Goal: Transaction & Acquisition: Book appointment/travel/reservation

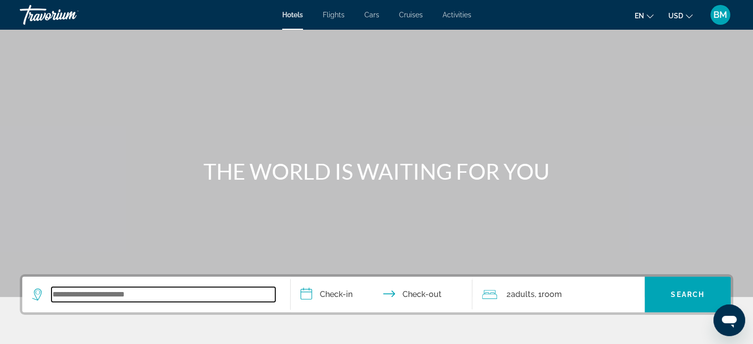
click at [133, 298] on input "Search widget" at bounding box center [163, 294] width 224 height 15
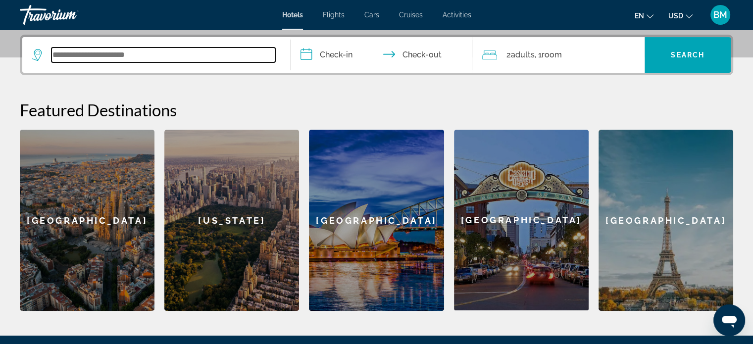
scroll to position [241, 0]
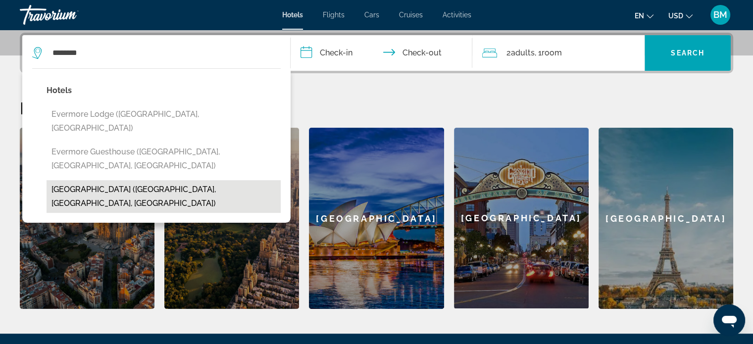
click at [125, 180] on button "[GEOGRAPHIC_DATA] ([GEOGRAPHIC_DATA], [GEOGRAPHIC_DATA], [GEOGRAPHIC_DATA])" at bounding box center [164, 196] width 234 height 33
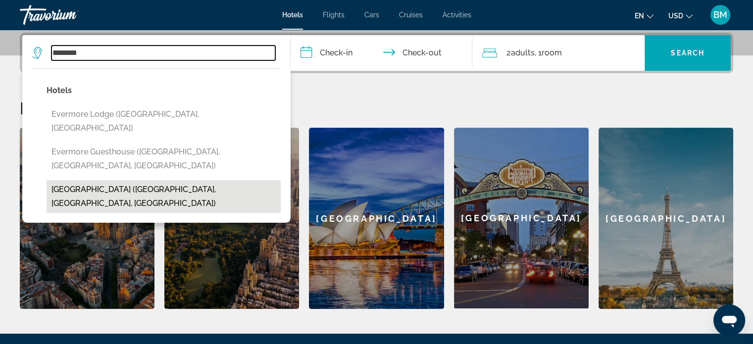
type input "**********"
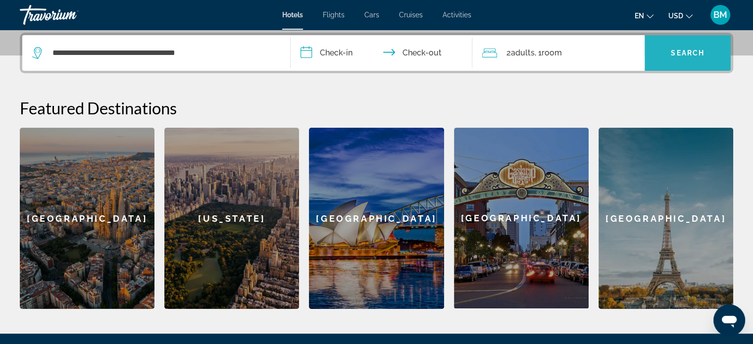
click at [700, 60] on span "Search widget" at bounding box center [687, 53] width 86 height 24
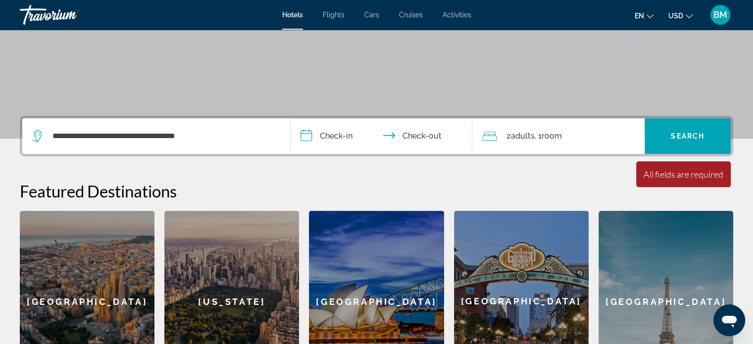
scroll to position [177, 0]
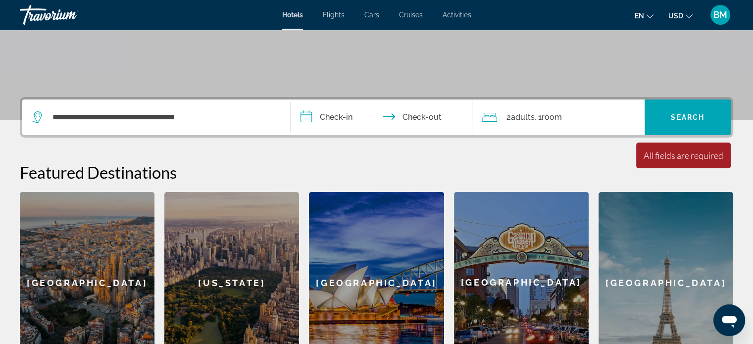
click at [321, 117] on input "**********" at bounding box center [383, 118] width 186 height 39
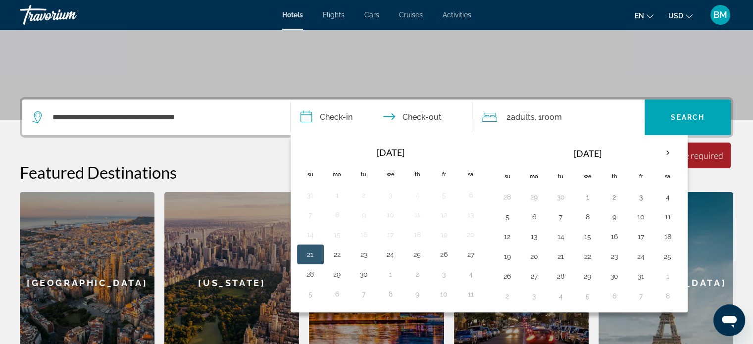
scroll to position [241, 0]
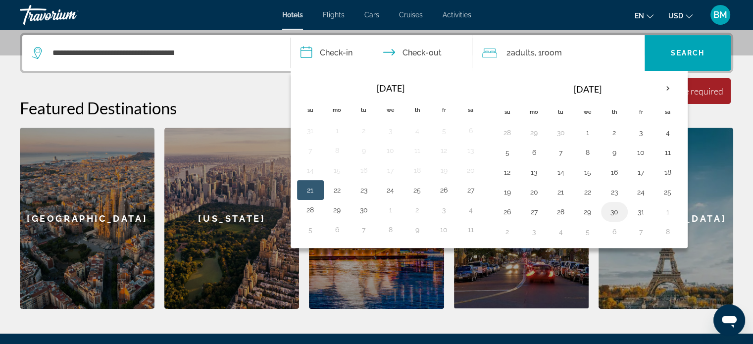
click at [611, 212] on button "30" at bounding box center [614, 212] width 16 height 14
click at [638, 193] on button "24" at bounding box center [641, 192] width 16 height 14
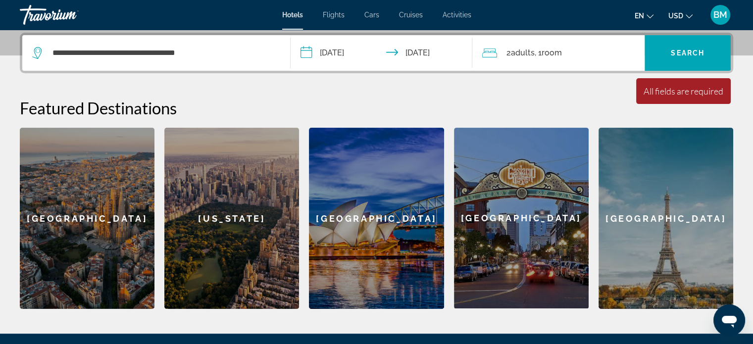
click at [432, 54] on input "**********" at bounding box center [383, 54] width 186 height 39
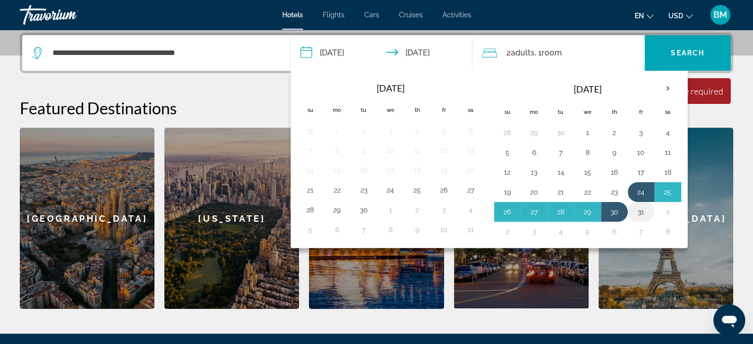
click at [639, 212] on button "31" at bounding box center [641, 212] width 16 height 14
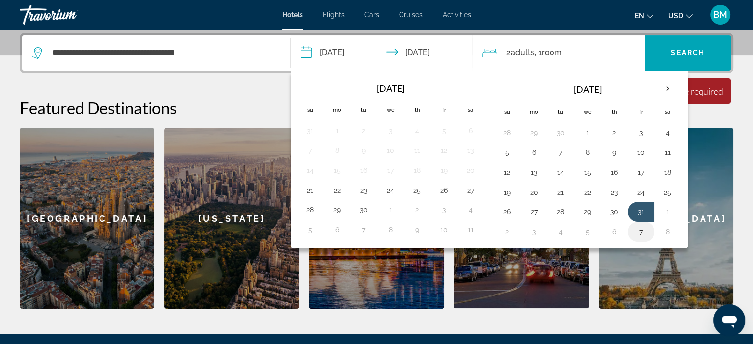
drag, startPoint x: 639, startPoint y: 196, endPoint x: 643, endPoint y: 226, distance: 29.5
click at [643, 226] on tbody "28 29 30 1 2 3 4 5 6 7 8 9 10 11 12 13 14 15 16 17 18 19 20 21 22 23 24 25 26 2…" at bounding box center [587, 182] width 187 height 119
click at [639, 189] on button "24" at bounding box center [641, 192] width 16 height 14
type input "**********"
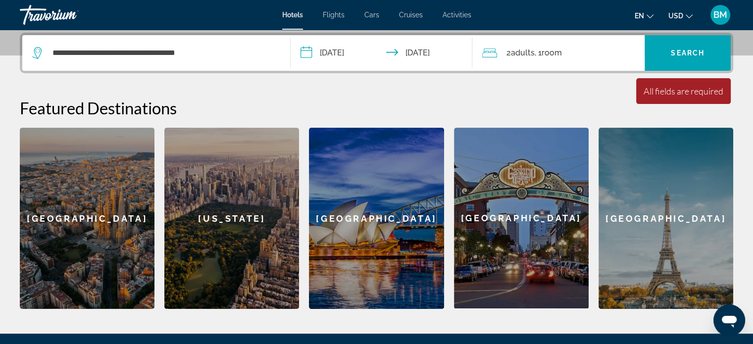
click at [526, 56] on span "Adults" at bounding box center [522, 52] width 24 height 9
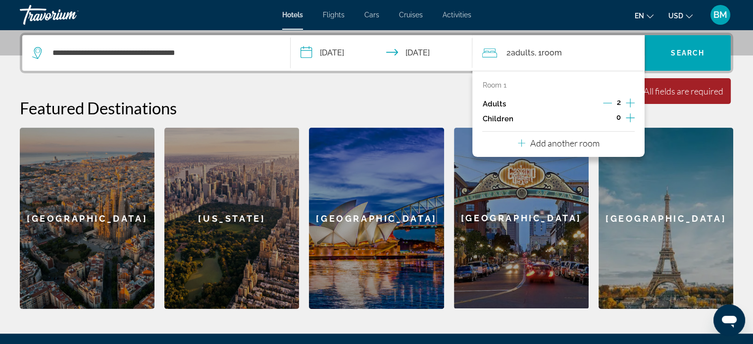
click at [631, 121] on icon "Increment children" at bounding box center [629, 118] width 9 height 12
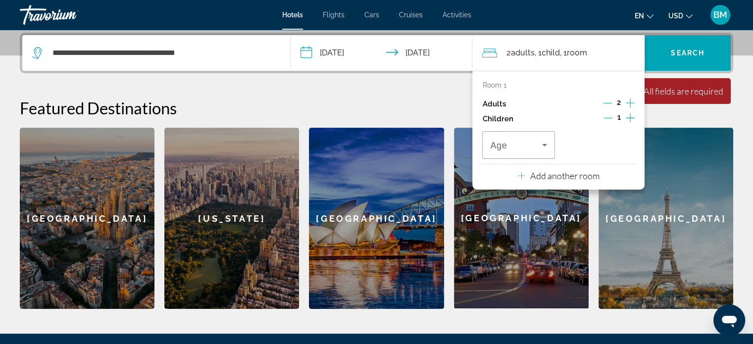
click at [631, 121] on icon "Increment children" at bounding box center [629, 118] width 9 height 12
click at [636, 118] on div "Room 1 Adults 2 Children 2 Age Age Add another room" at bounding box center [558, 130] width 172 height 119
click at [630, 118] on icon "Increment children" at bounding box center [629, 118] width 9 height 12
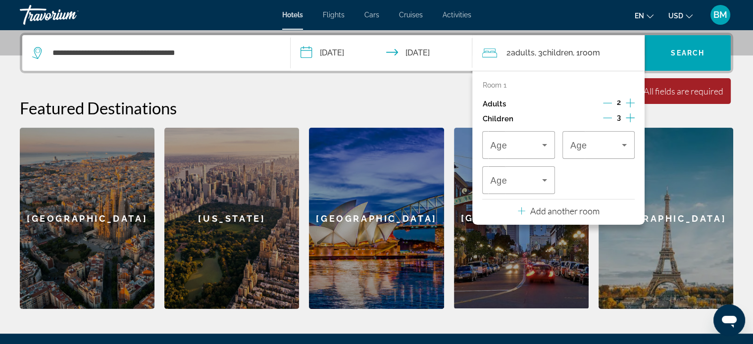
click at [630, 118] on icon "Increment children" at bounding box center [629, 118] width 9 height 12
click at [538, 144] on icon "Travelers: 2 adults, 4 children" at bounding box center [544, 145] width 12 height 12
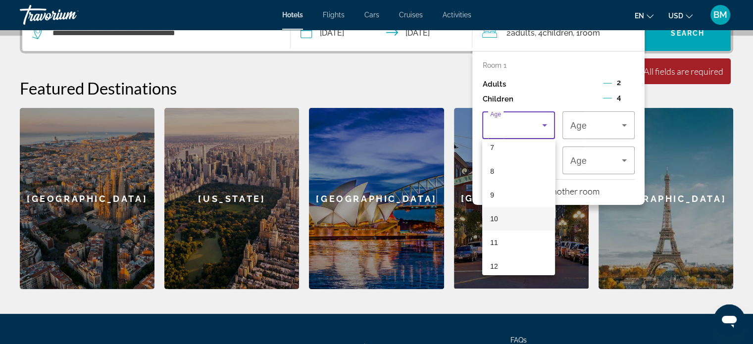
scroll to position [174, 0]
click at [511, 265] on mat-option "12" at bounding box center [518, 266] width 72 height 24
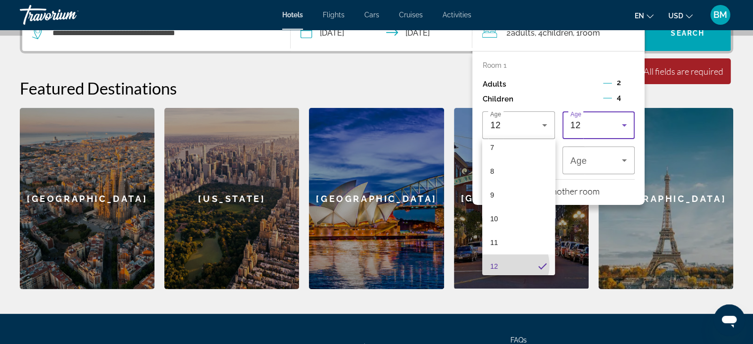
scroll to position [0, 0]
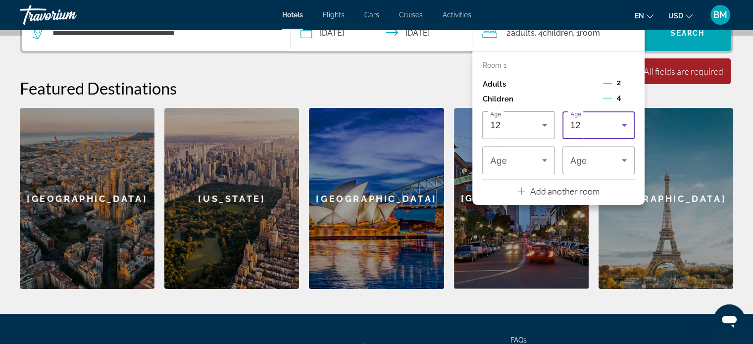
click at [616, 127] on div "12" at bounding box center [595, 125] width 51 height 12
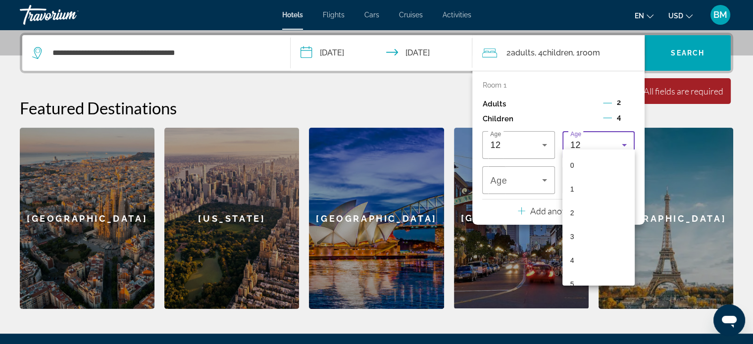
scroll to position [176, 0]
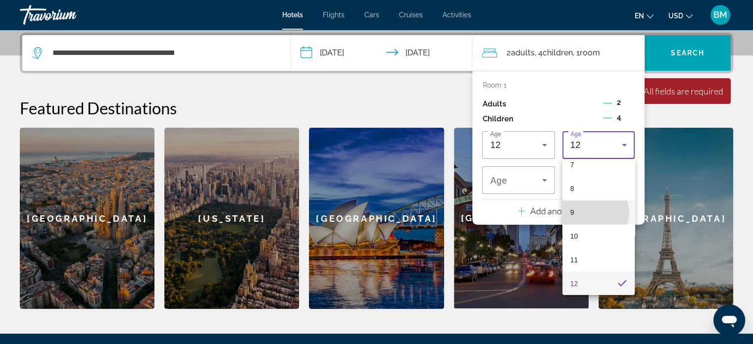
click at [593, 212] on mat-option "9" at bounding box center [598, 212] width 72 height 24
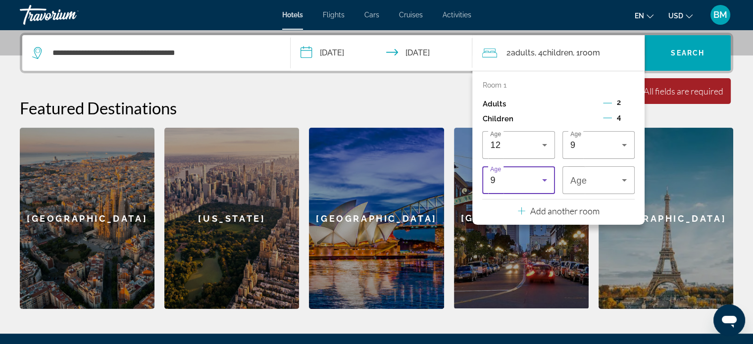
click at [538, 182] on icon "Travelers: 2 adults, 4 children" at bounding box center [544, 180] width 12 height 12
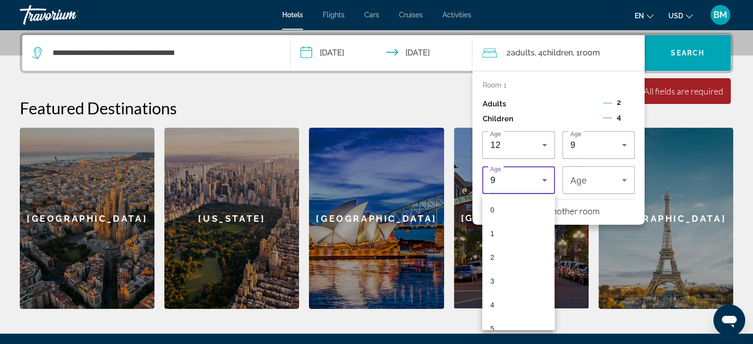
scroll to position [105, 0]
click at [512, 266] on mat-option "7" at bounding box center [518, 271] width 72 height 24
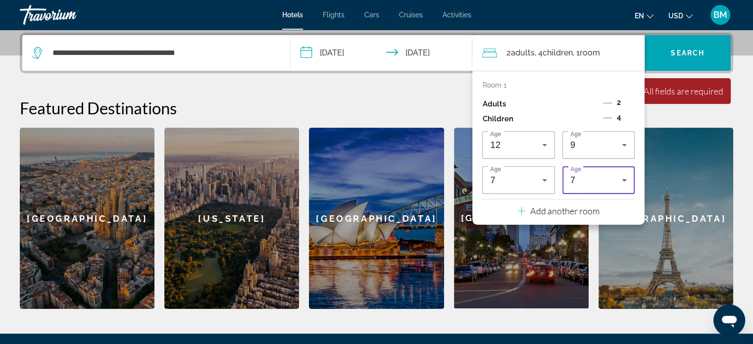
click at [611, 182] on div "7" at bounding box center [595, 180] width 51 height 12
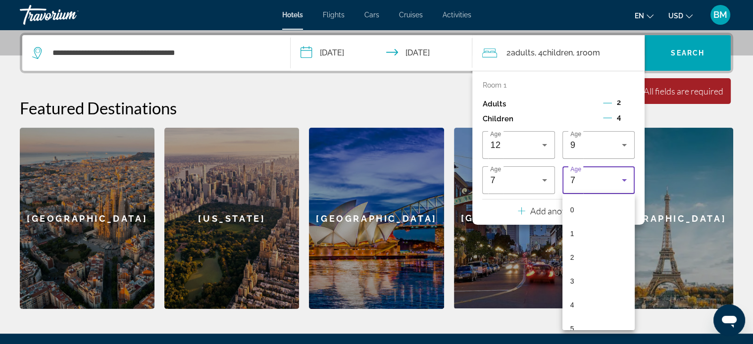
scroll to position [57, 0]
click at [593, 250] on mat-option "4" at bounding box center [598, 248] width 72 height 24
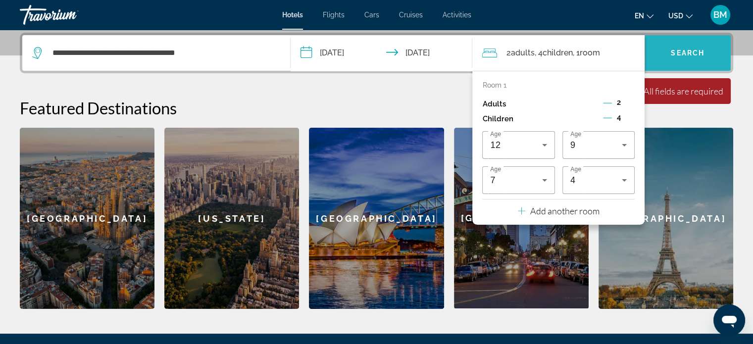
click at [685, 47] on span "Search widget" at bounding box center [687, 53] width 86 height 24
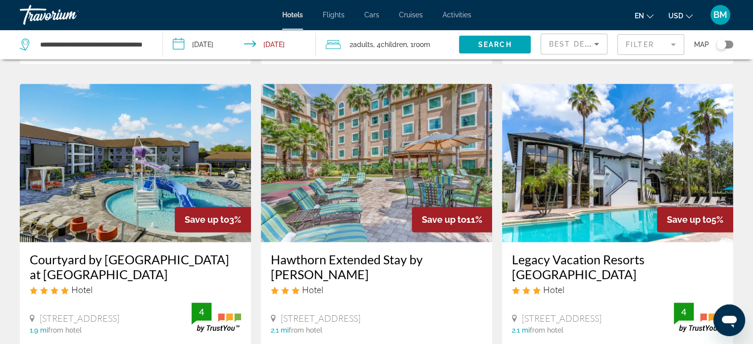
scroll to position [1440, 0]
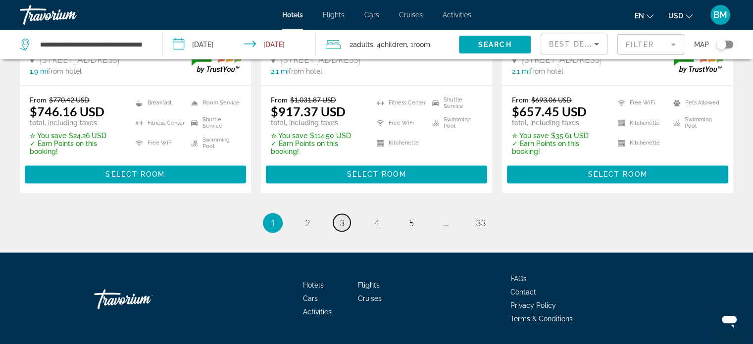
click at [339, 217] on span "3" at bounding box center [341, 222] width 5 height 11
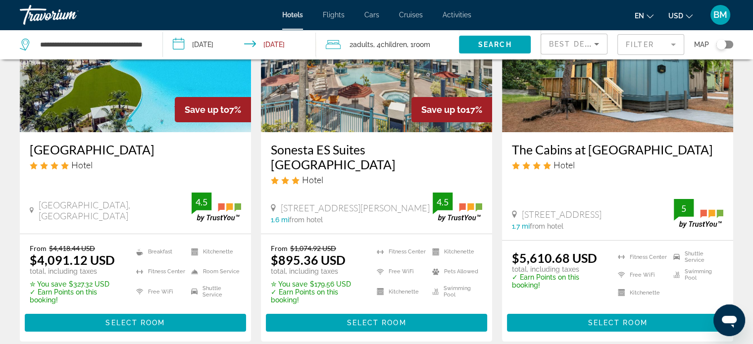
scroll to position [162, 0]
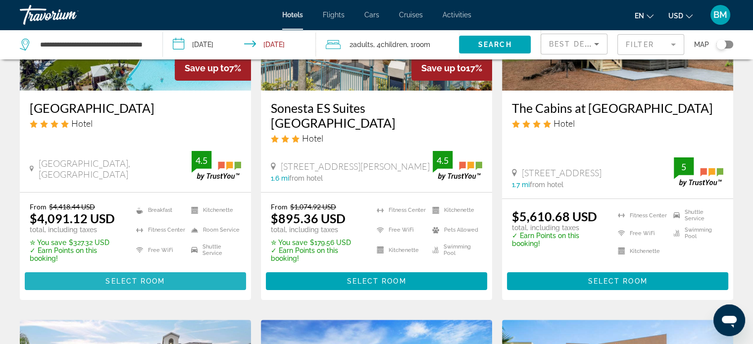
click at [137, 279] on span "Select Room" at bounding box center [134, 281] width 59 height 8
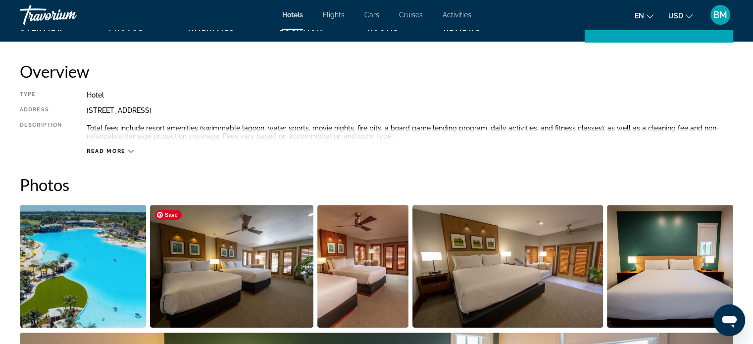
scroll to position [315, 0]
click at [130, 151] on icon "Main content" at bounding box center [130, 150] width 5 height 5
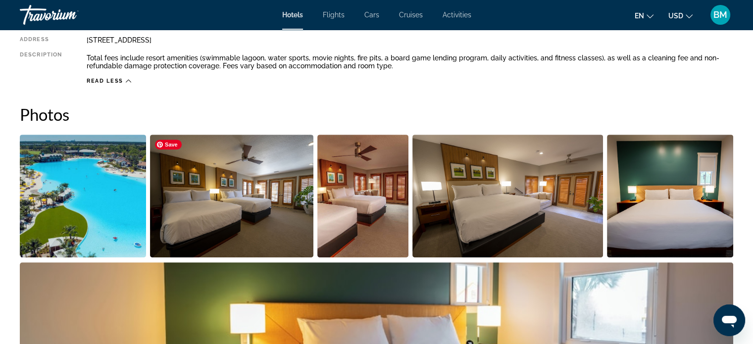
scroll to position [344, 0]
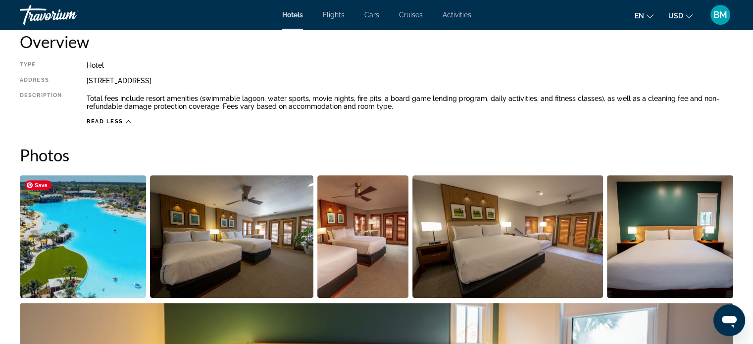
click at [104, 237] on img "Open full-screen image slider" at bounding box center [83, 236] width 126 height 123
